Goal: Task Accomplishment & Management: Manage account settings

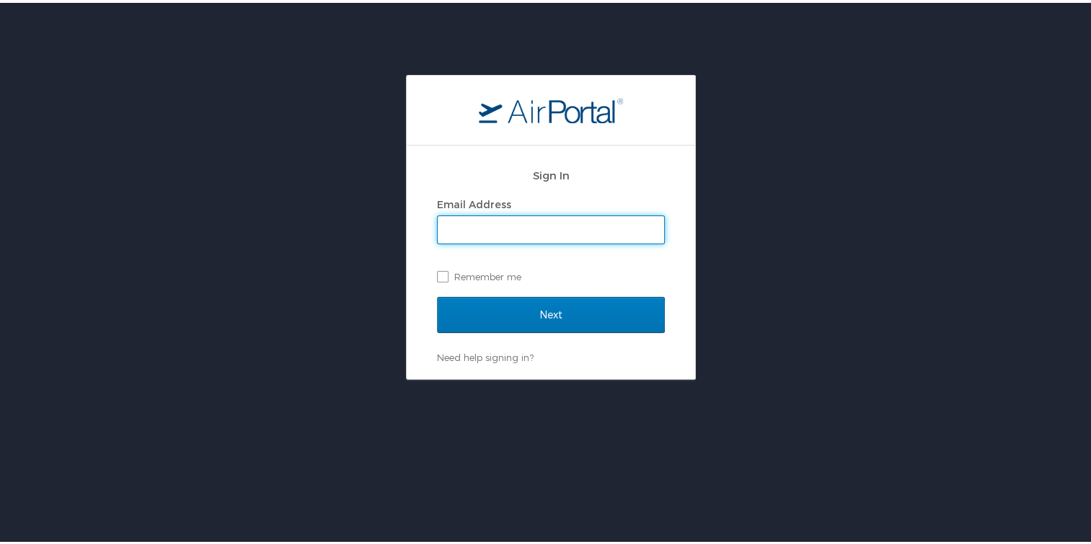
click at [473, 237] on input "Email Address" at bounding box center [551, 226] width 226 height 27
type input "alfonzowilliams63@gmail.com"
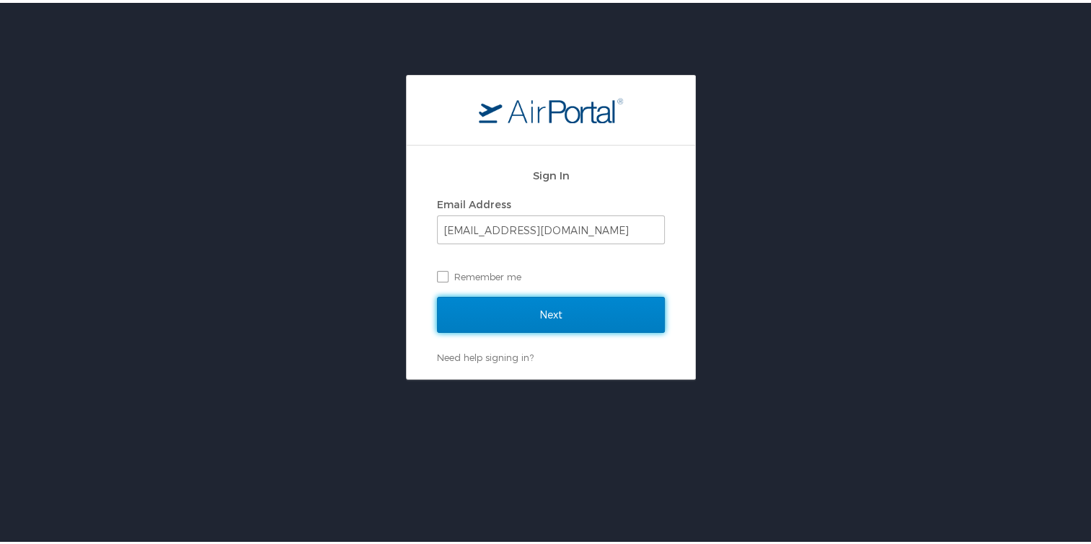
click at [516, 308] on input "Next" at bounding box center [551, 312] width 228 height 36
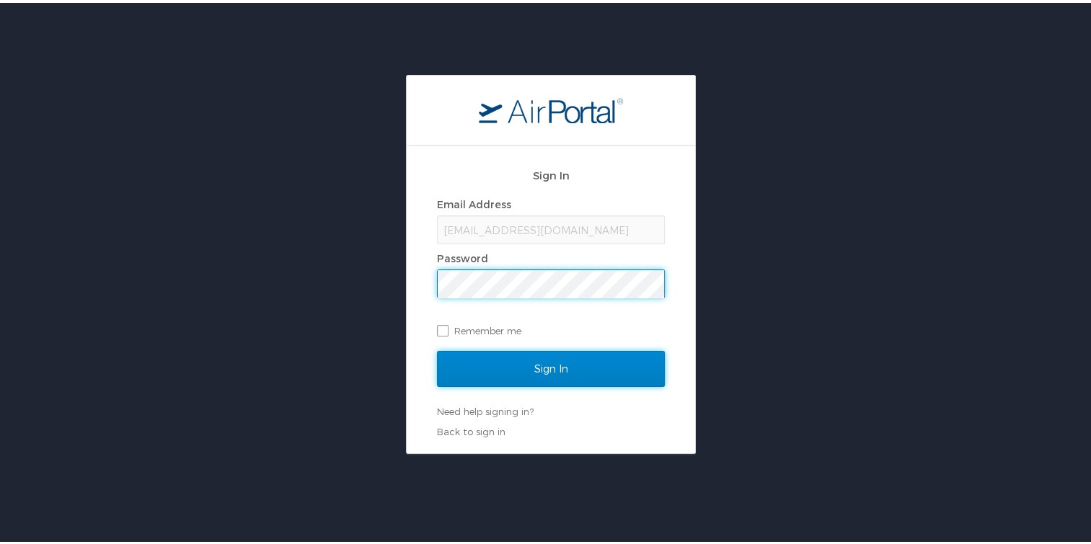
click at [551, 361] on input "Sign In" at bounding box center [551, 366] width 228 height 36
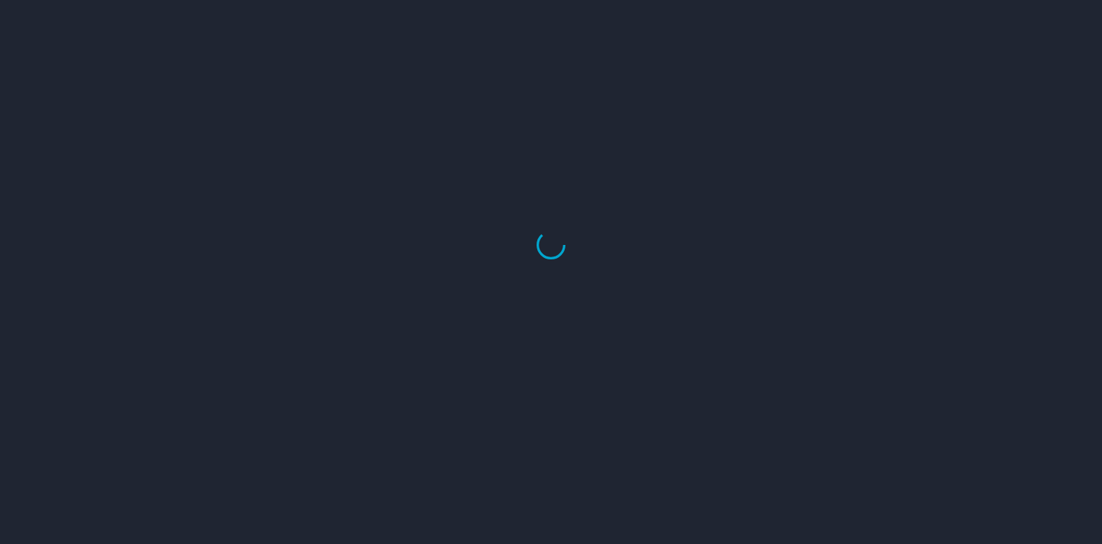
select select "US"
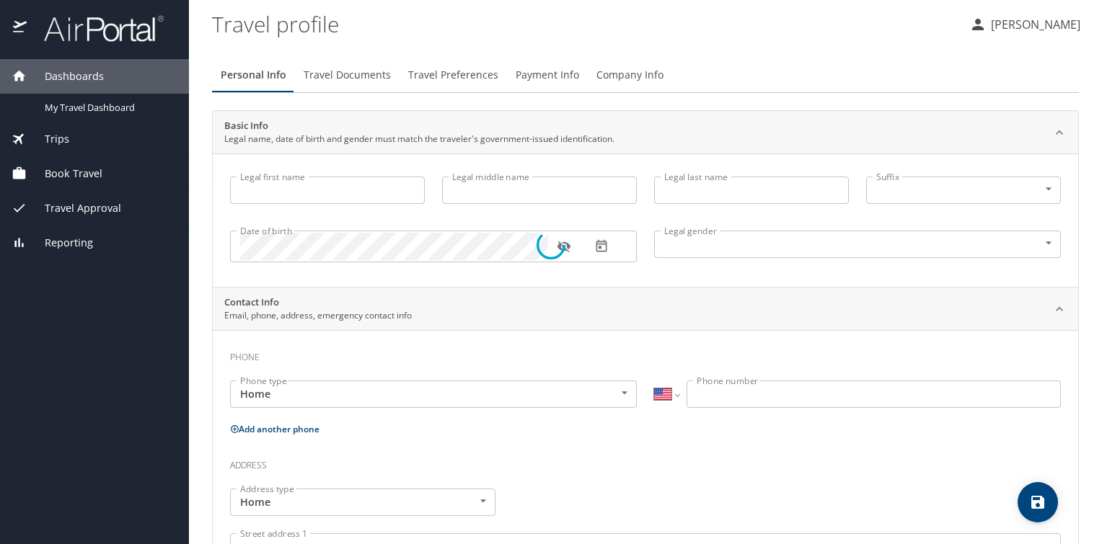
type input "[PERSON_NAME]"
type input "[DEMOGRAPHIC_DATA]"
type input "[PERSON_NAME]"
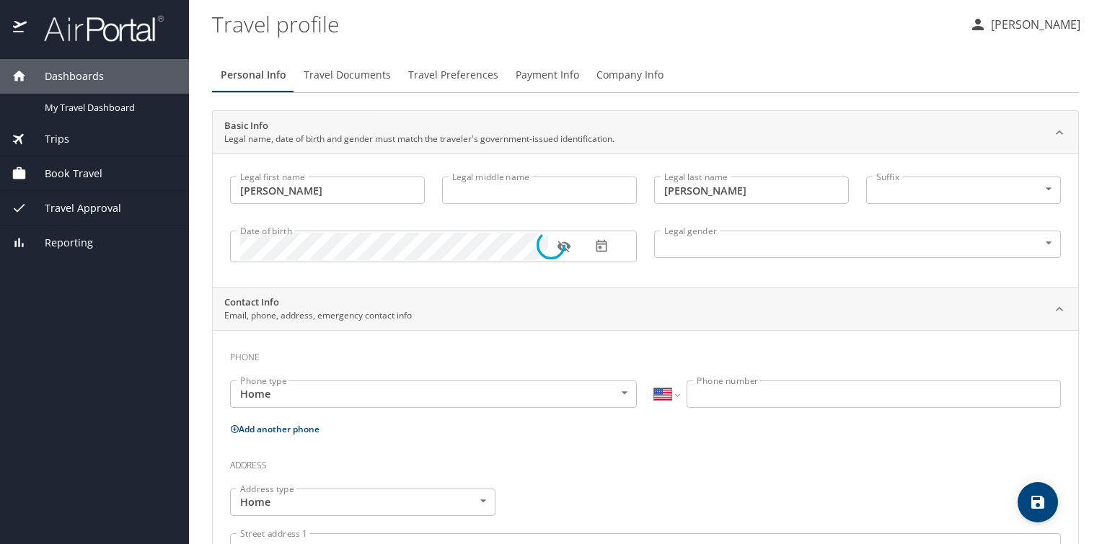
type input "[PHONE_NUMBER]"
select select "US"
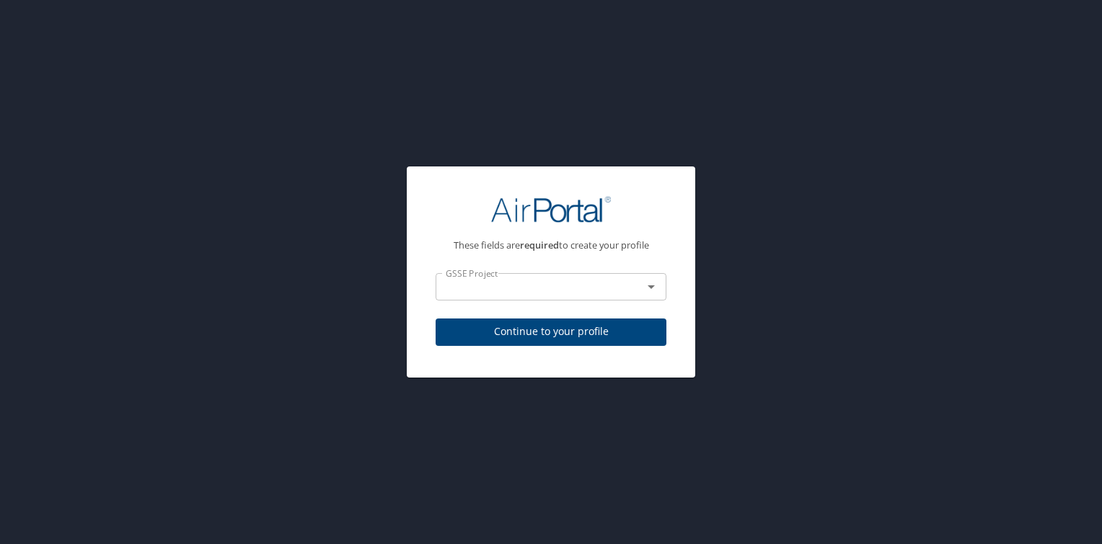
click at [651, 291] on icon "Open" at bounding box center [650, 286] width 17 height 17
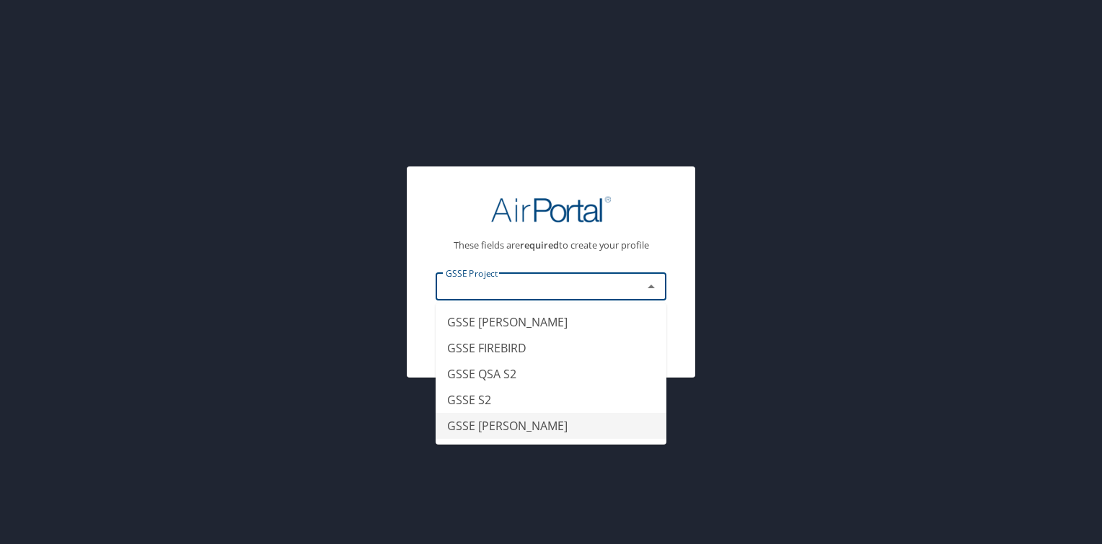
click at [525, 420] on li "GSSE [PERSON_NAME]" at bounding box center [551, 426] width 231 height 26
type input "GSSE [PERSON_NAME]"
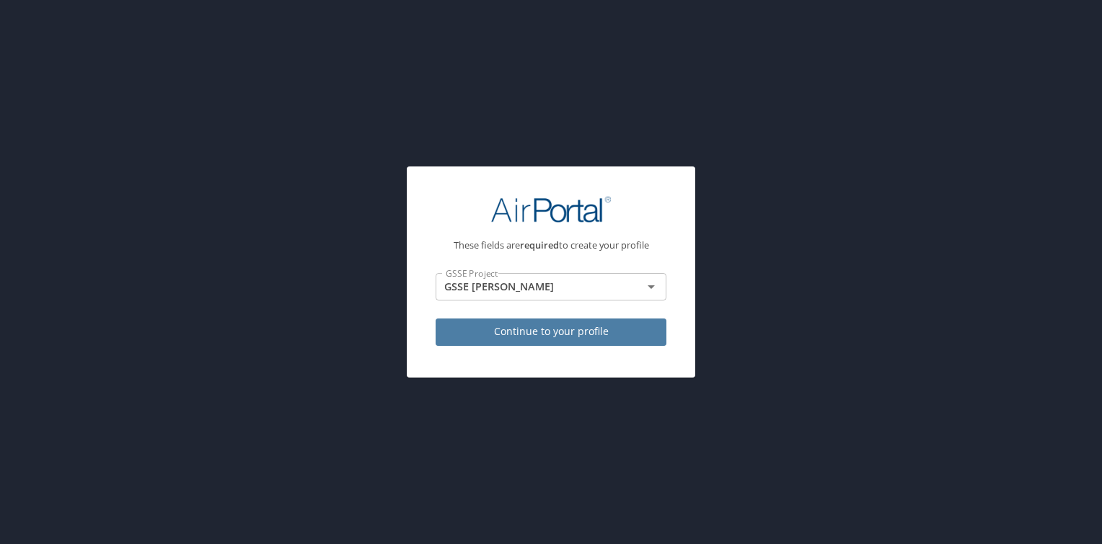
click at [570, 329] on span "Continue to your profile" at bounding box center [551, 332] width 208 height 18
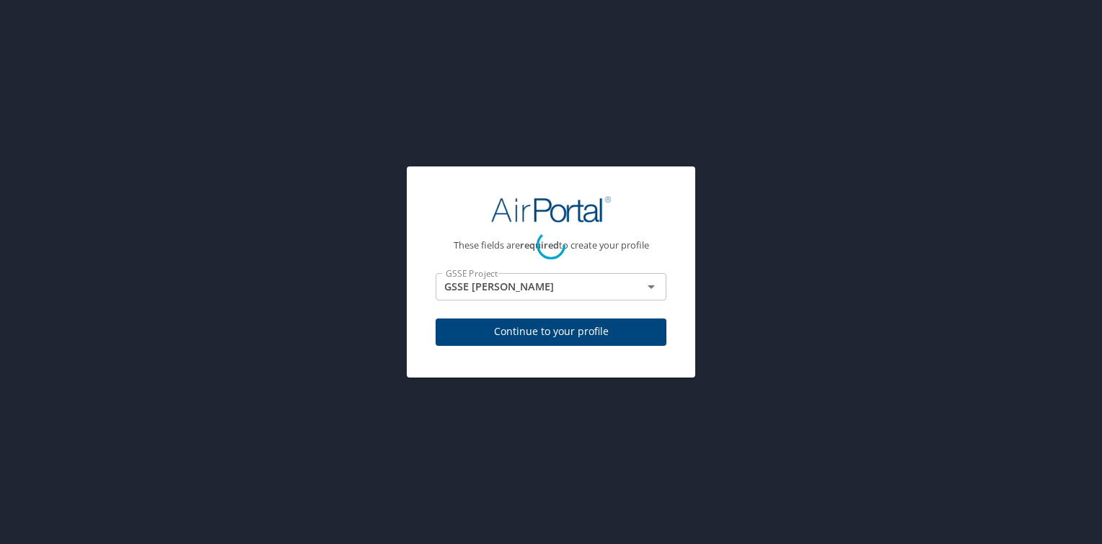
select select "US"
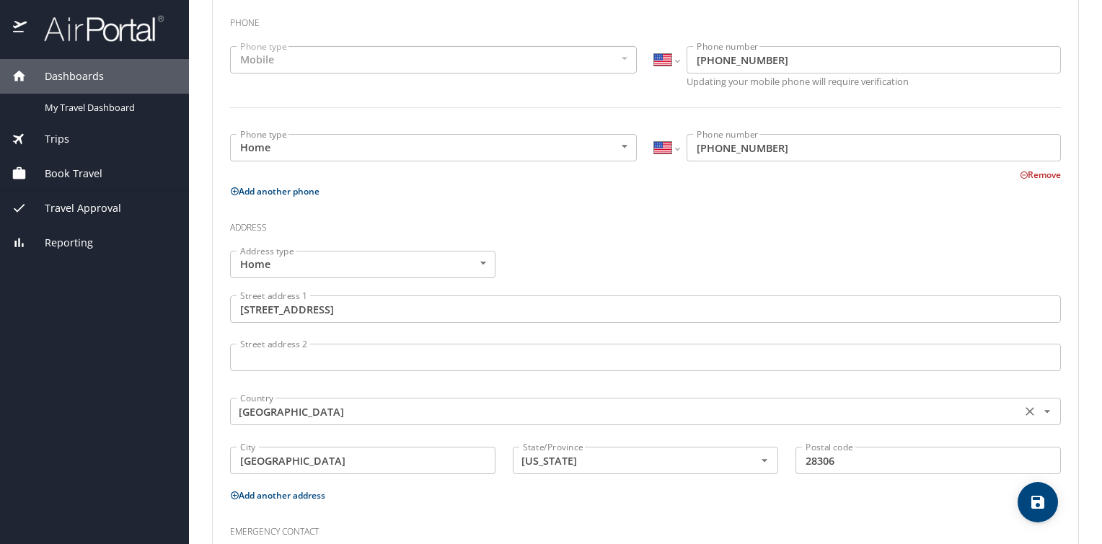
scroll to position [467, 0]
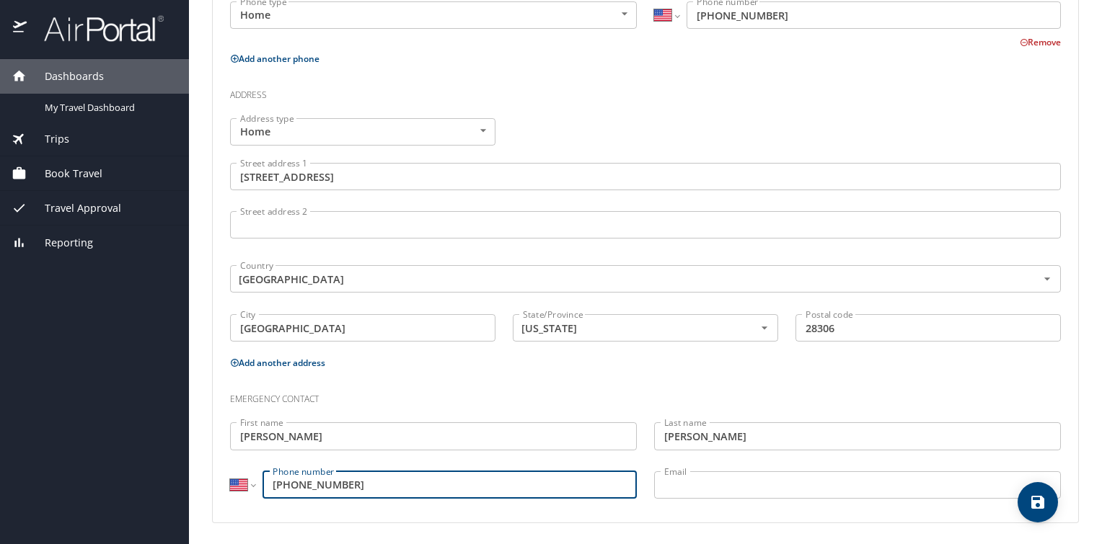
drag, startPoint x: 315, startPoint y: 485, endPoint x: 301, endPoint y: 483, distance: 14.5
click at [301, 483] on input "[PHONE_NUMBER]" at bounding box center [449, 485] width 374 height 27
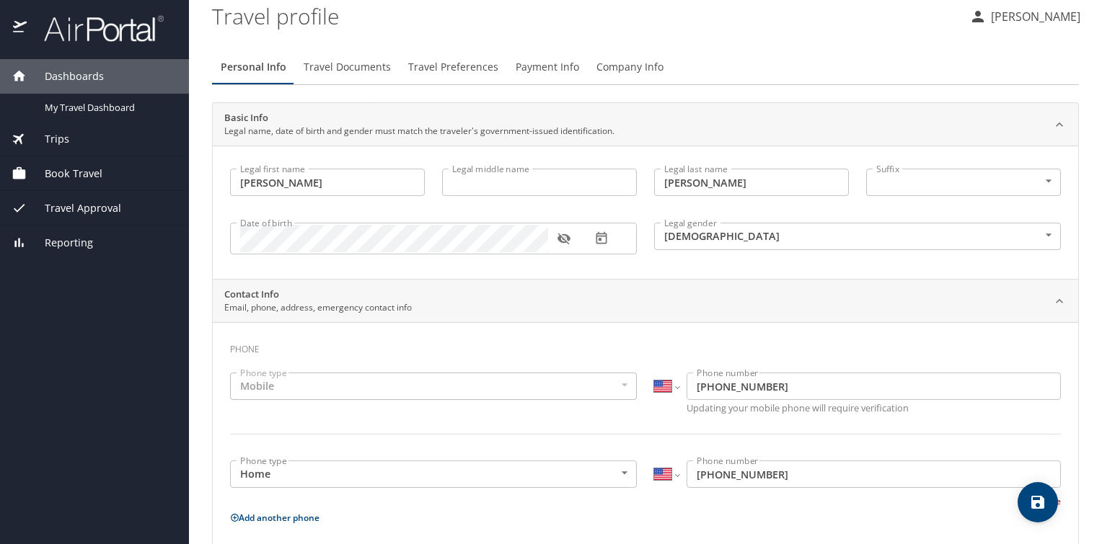
scroll to position [0, 0]
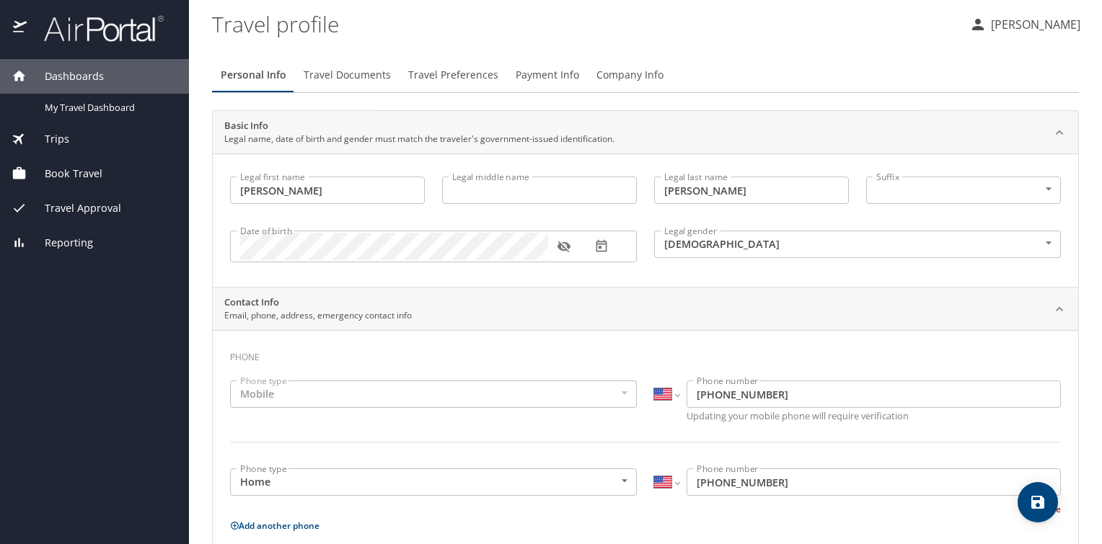
type input "[PHONE_NUMBER]"
click at [355, 75] on span "Travel Documents" at bounding box center [347, 75] width 87 height 18
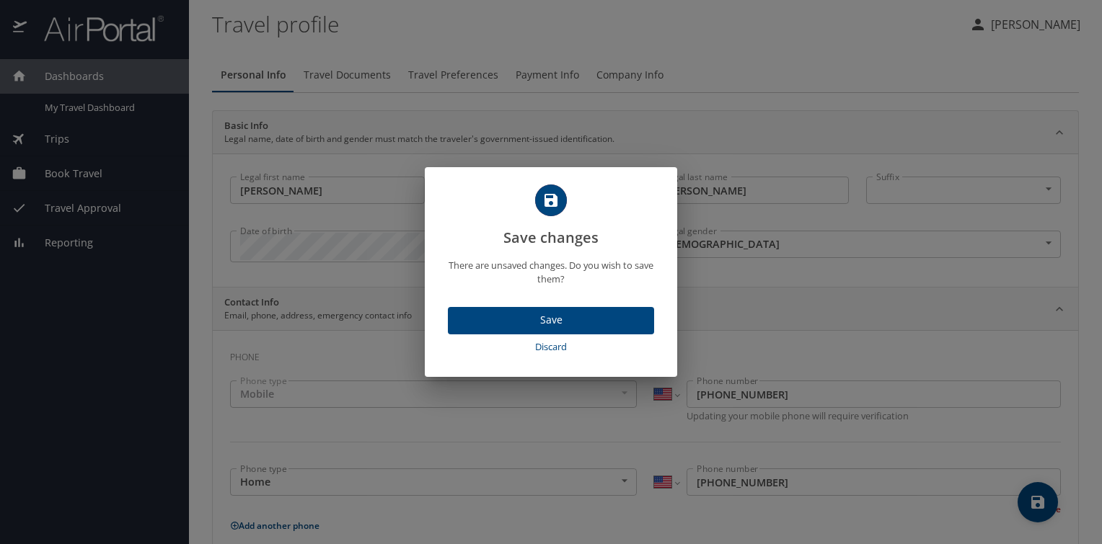
click at [553, 314] on span "Save" at bounding box center [550, 320] width 183 height 18
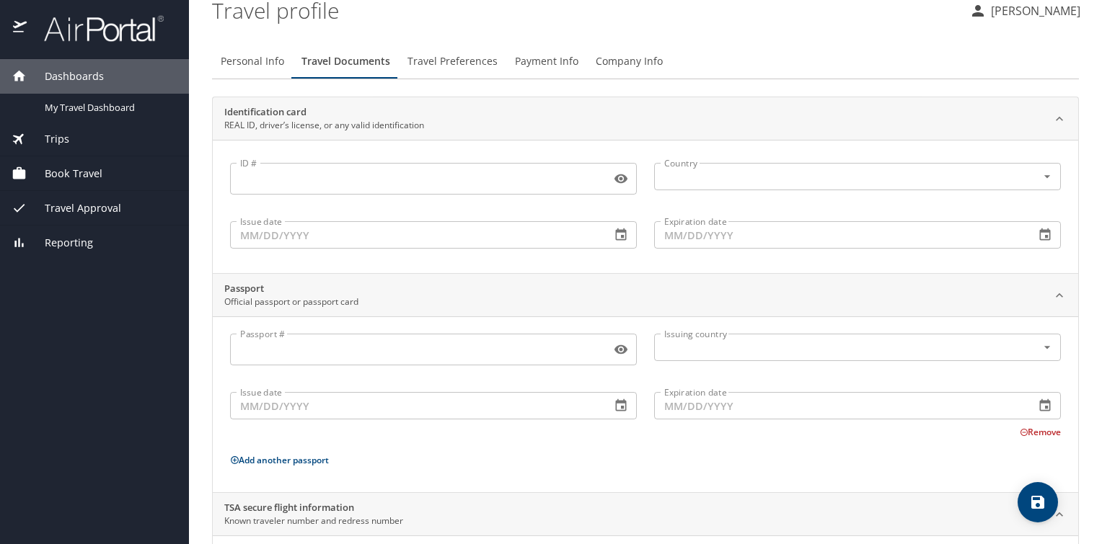
scroll to position [17, 0]
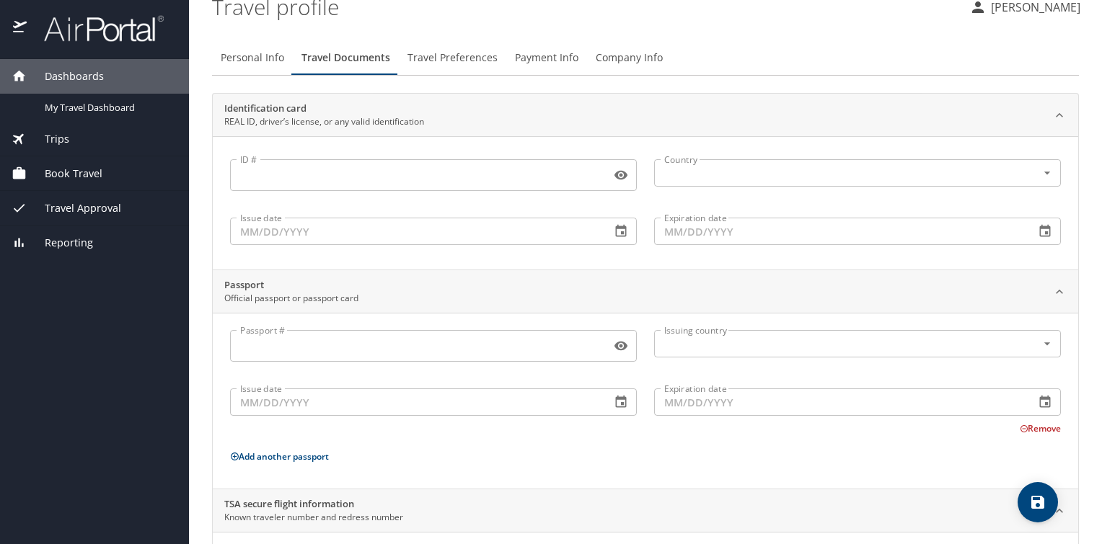
click at [275, 172] on input "ID #" at bounding box center [417, 175] width 375 height 27
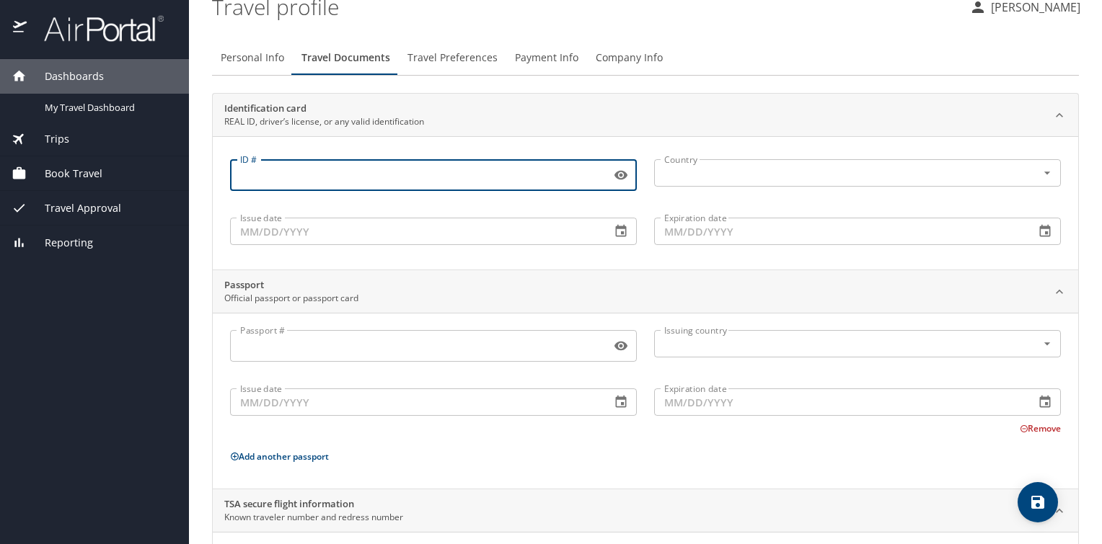
click at [286, 175] on input "ID #" at bounding box center [417, 175] width 375 height 27
type input "000024466180"
click at [707, 179] on input "text" at bounding box center [835, 173] width 355 height 19
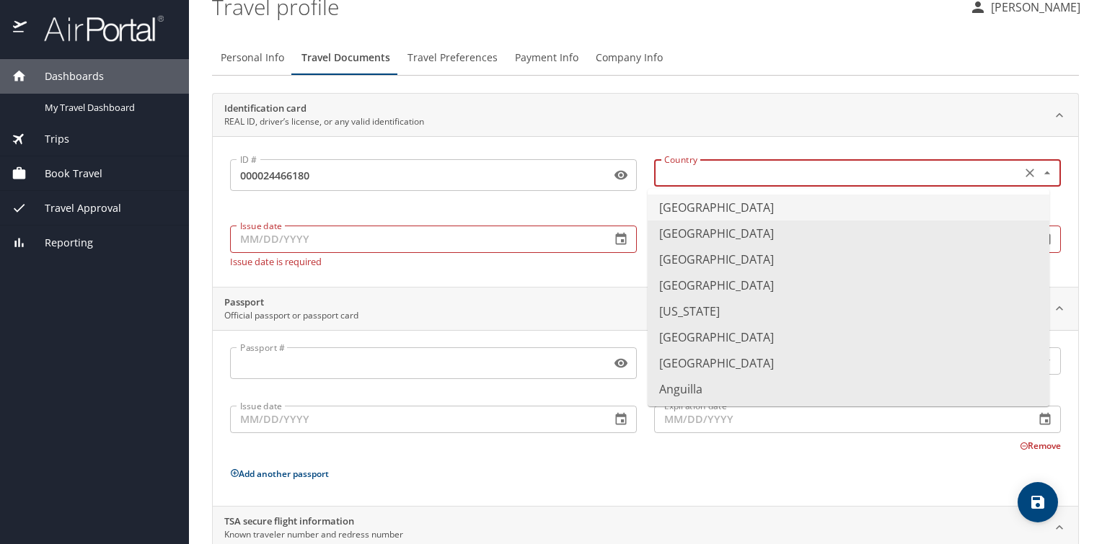
click at [717, 211] on li "[GEOGRAPHIC_DATA]" at bounding box center [849, 208] width 402 height 26
type input "[GEOGRAPHIC_DATA]"
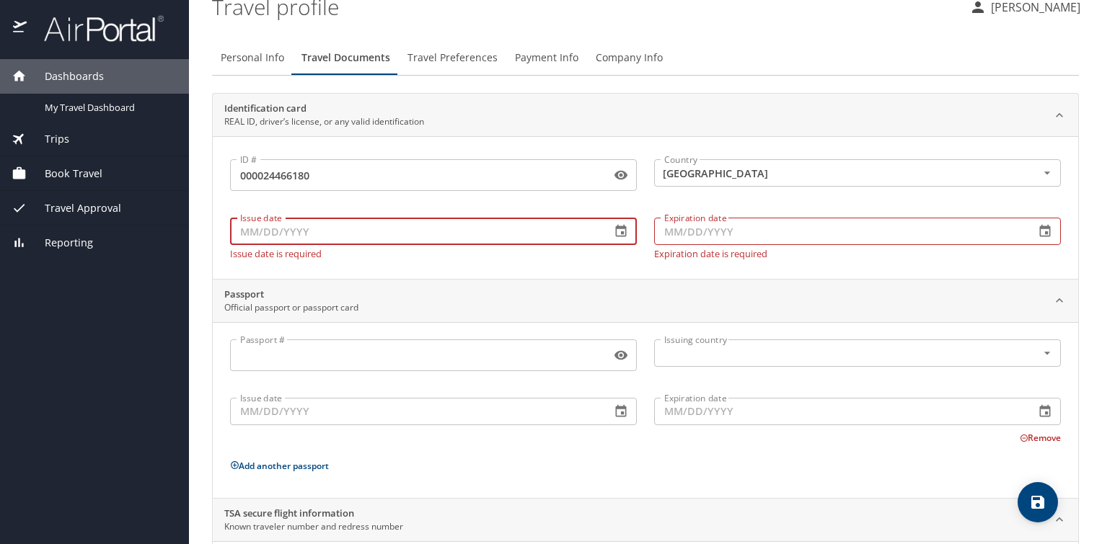
click at [313, 234] on input "Issue date" at bounding box center [414, 231] width 369 height 27
type input "[DATE]"
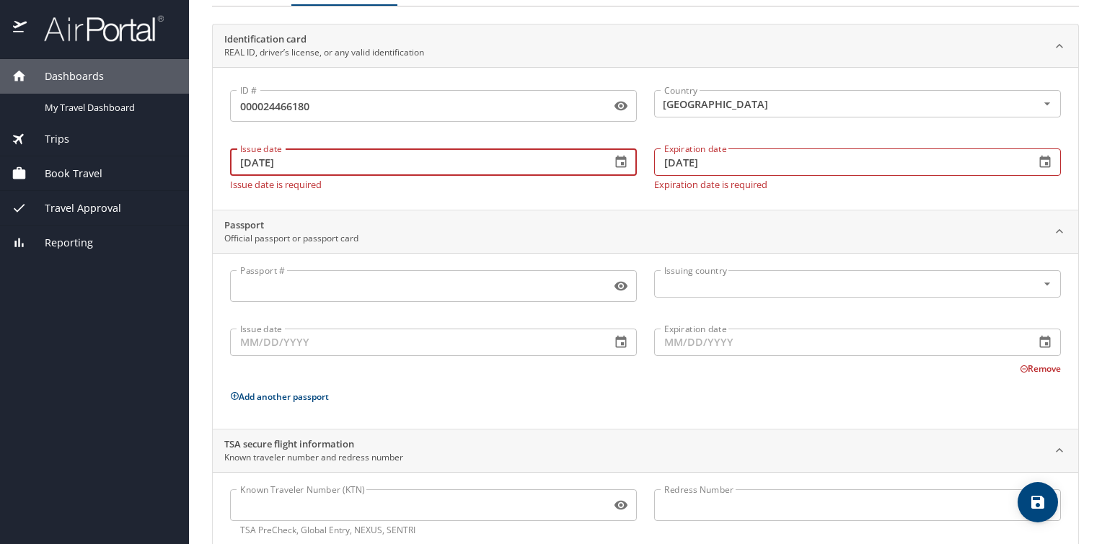
scroll to position [108, 0]
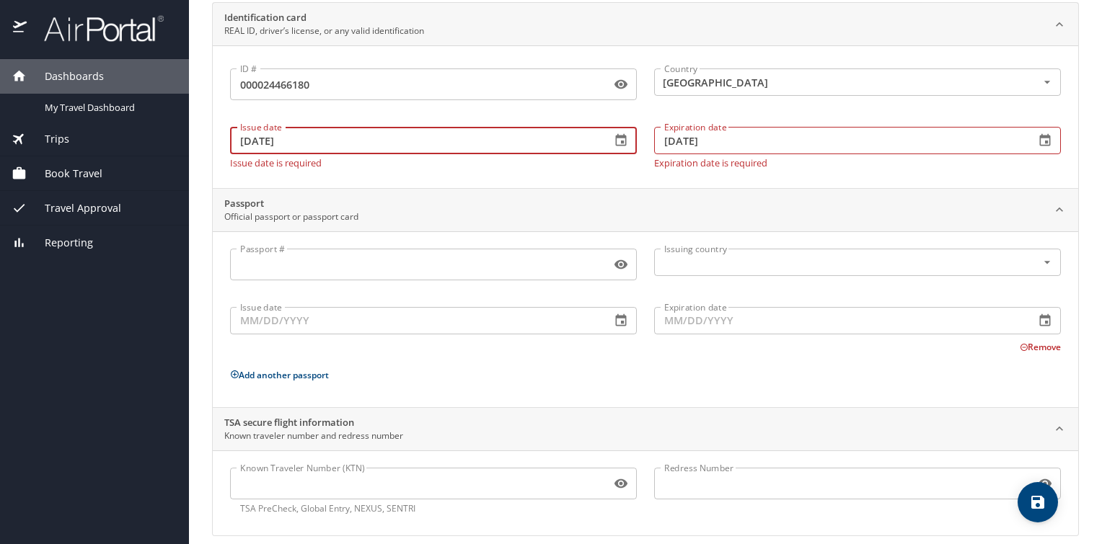
click at [646, 381] on div "Passport # Passport # Issuing country Issuing country Issue date Issue date Exp…" at bounding box center [645, 322] width 831 height 147
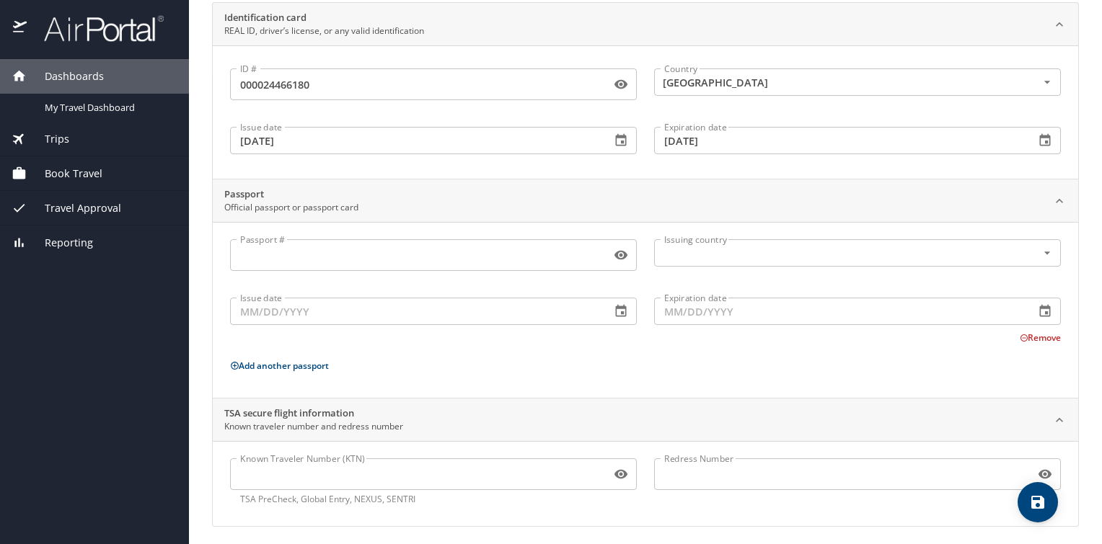
click at [793, 375] on div "Passport # Passport # Issuing country Issuing country Issue date Issue date Exp…" at bounding box center [645, 312] width 831 height 147
